Goal: Use online tool/utility: Utilize a website feature to perform a specific function

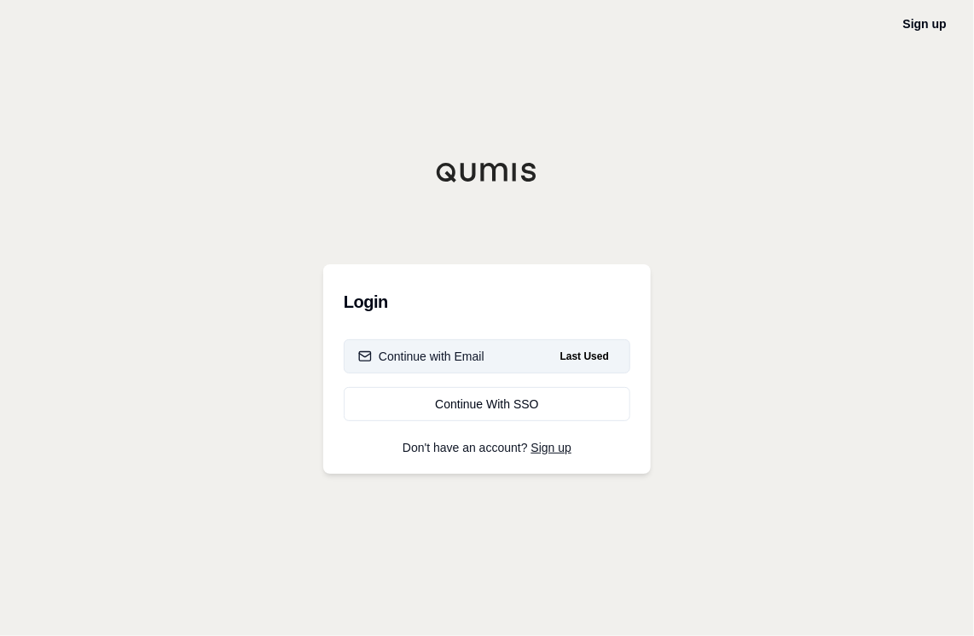
click at [526, 365] on button "Continue with Email Last Used" at bounding box center [487, 356] width 287 height 34
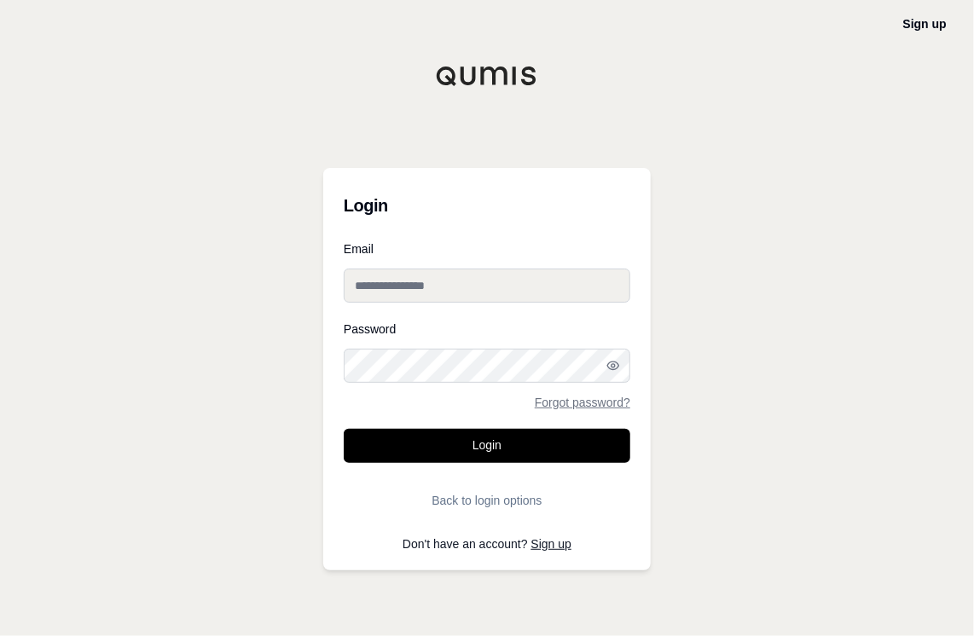
type input "**********"
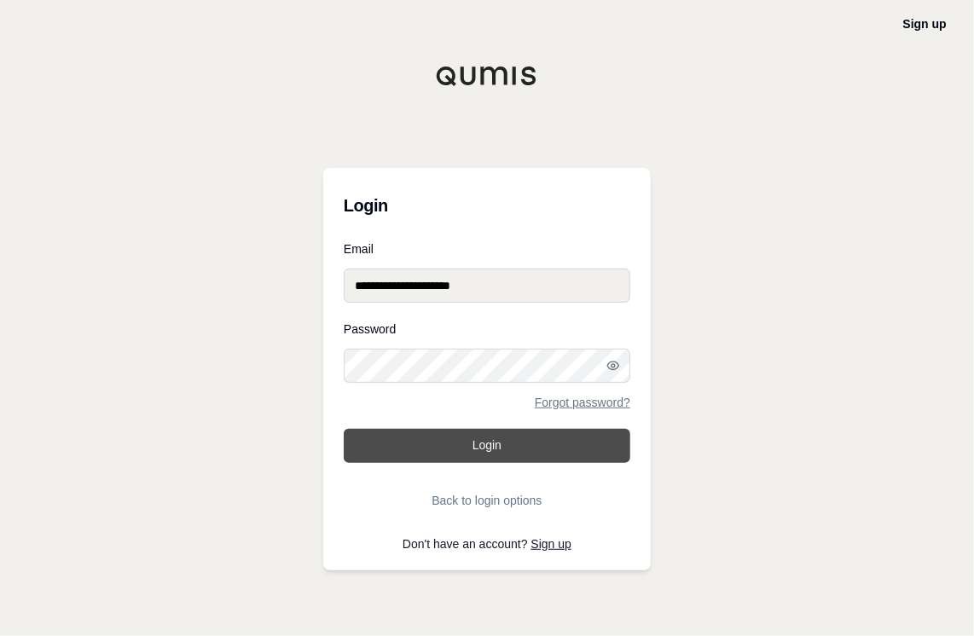
click at [499, 442] on button "Login" at bounding box center [487, 446] width 287 height 34
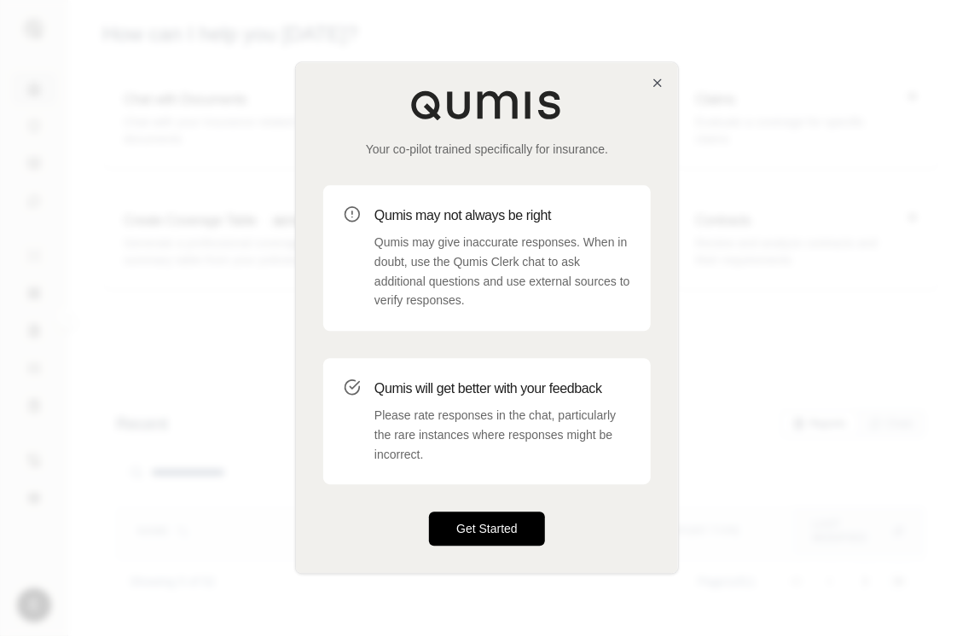
click at [471, 524] on button "Get Started" at bounding box center [487, 529] width 116 height 34
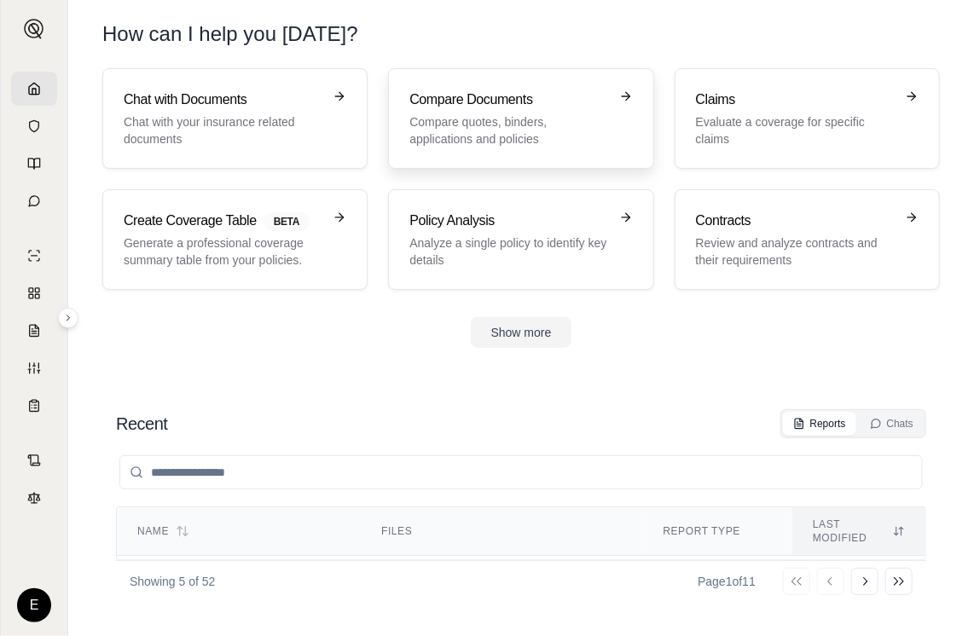
click at [504, 135] on p "Compare quotes, binders, applications and policies" at bounding box center [508, 130] width 199 height 34
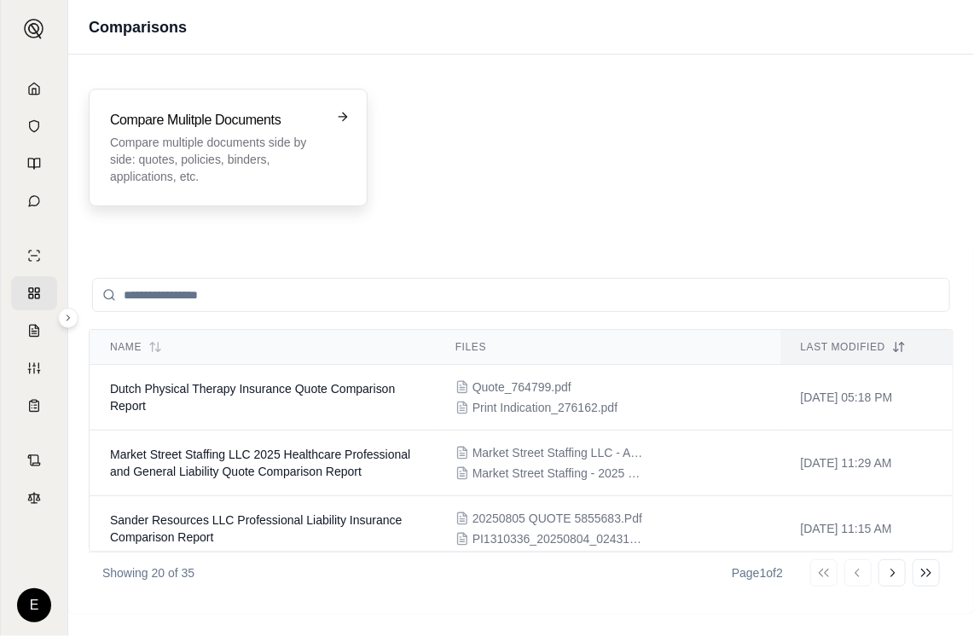
click at [293, 156] on p "Compare multiple documents side by side: quotes, policies, binders, application…" at bounding box center [216, 159] width 212 height 51
